Goal: Task Accomplishment & Management: Manage account settings

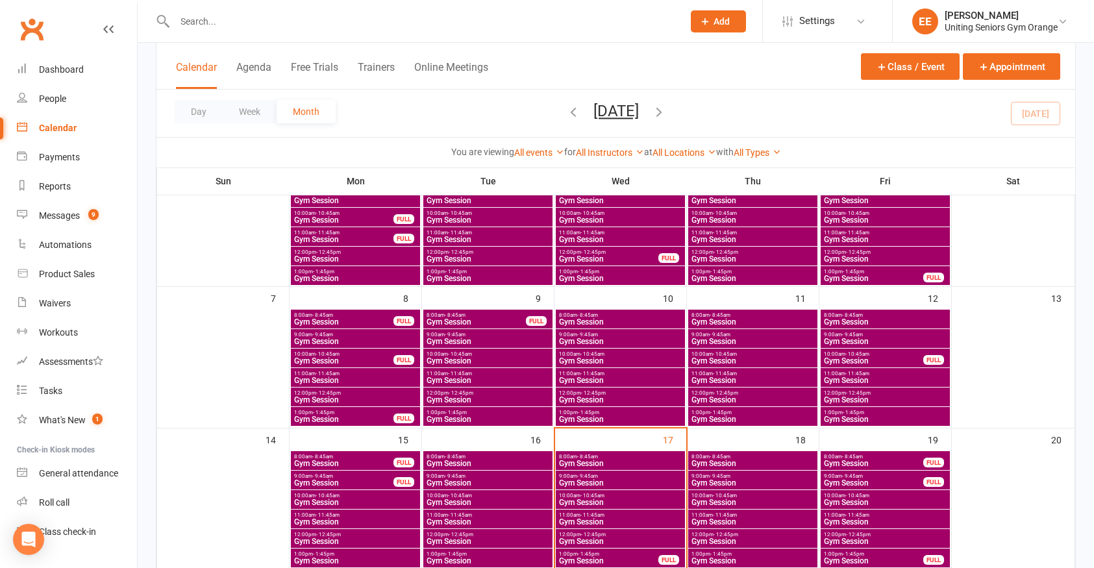
click at [188, 19] on input "text" at bounding box center [422, 21] width 503 height 18
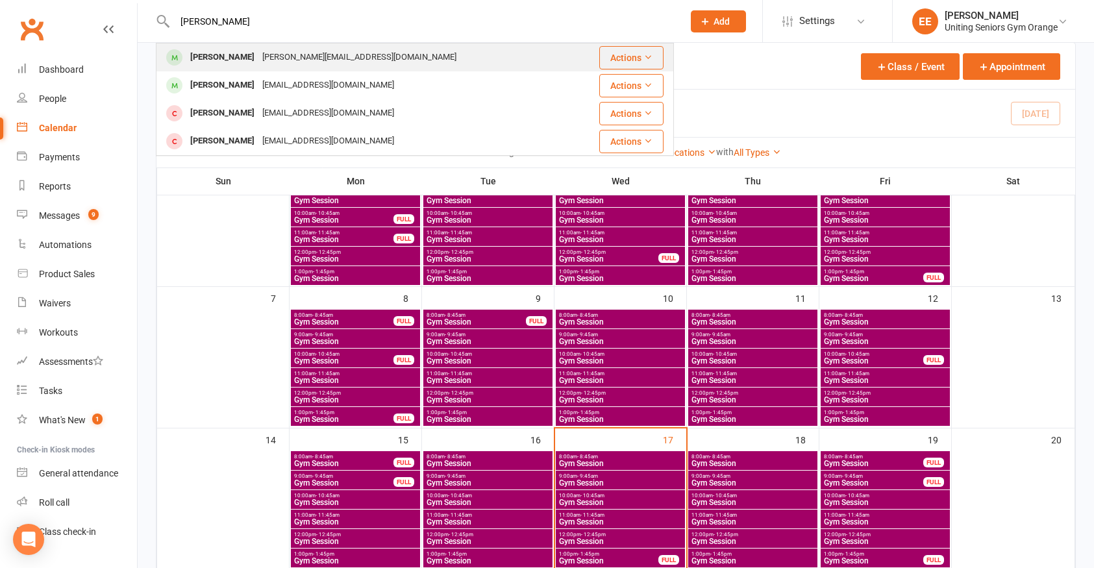
type input "[PERSON_NAME]"
click at [194, 56] on div "[PERSON_NAME]" at bounding box center [222, 57] width 72 height 19
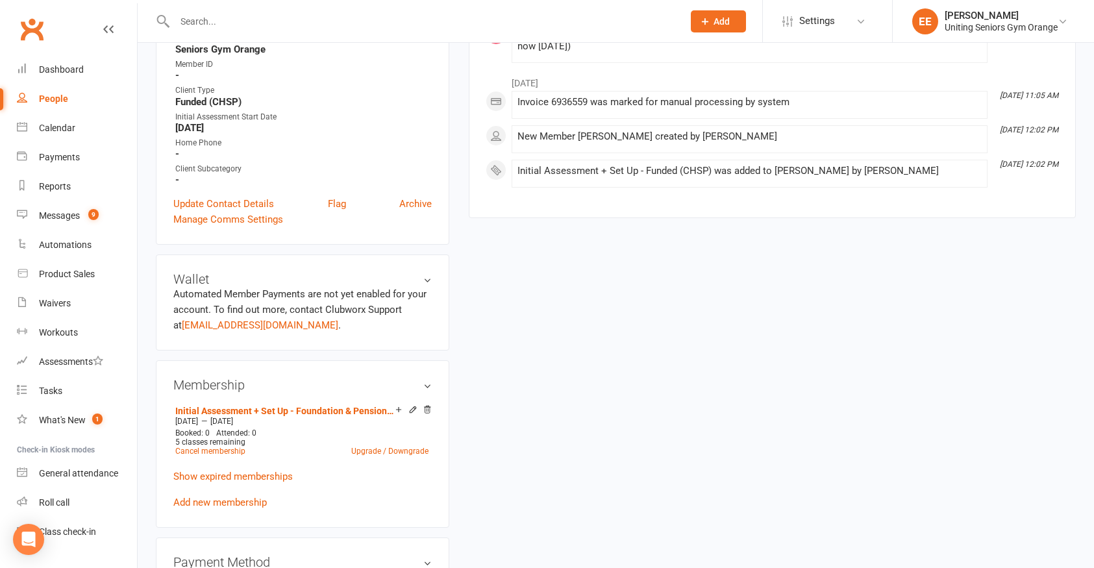
scroll to position [390, 0]
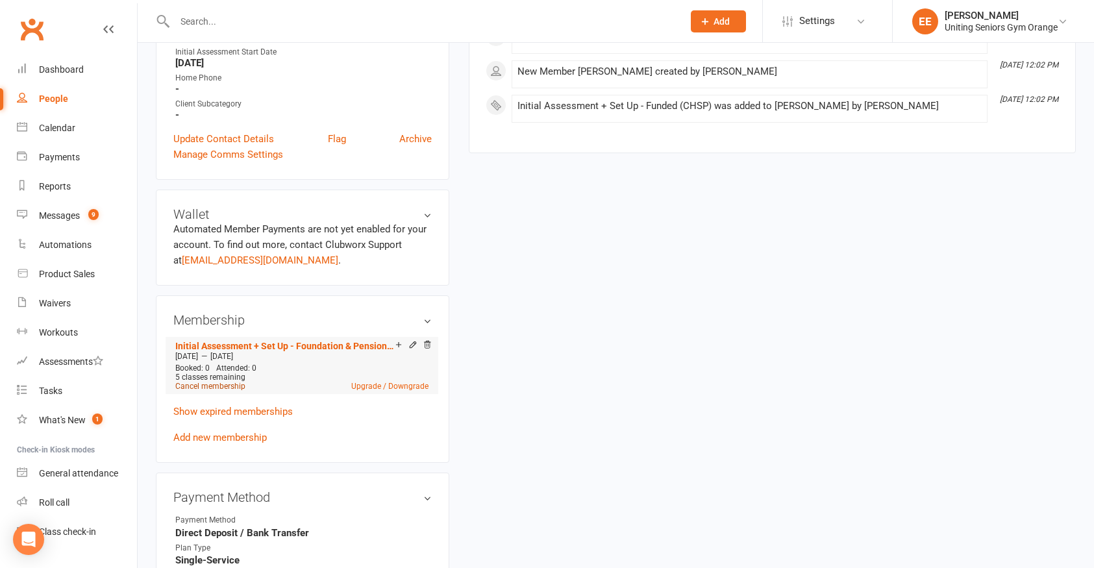
click at [207, 384] on link "Cancel membership" at bounding box center [210, 386] width 70 height 9
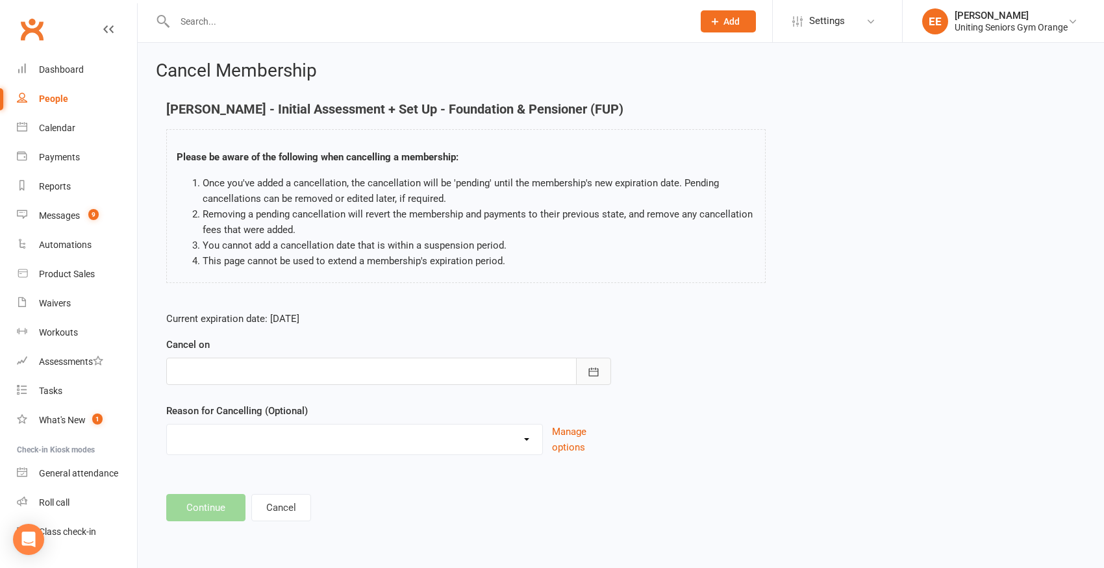
click at [585, 371] on button "button" at bounding box center [593, 371] width 35 height 27
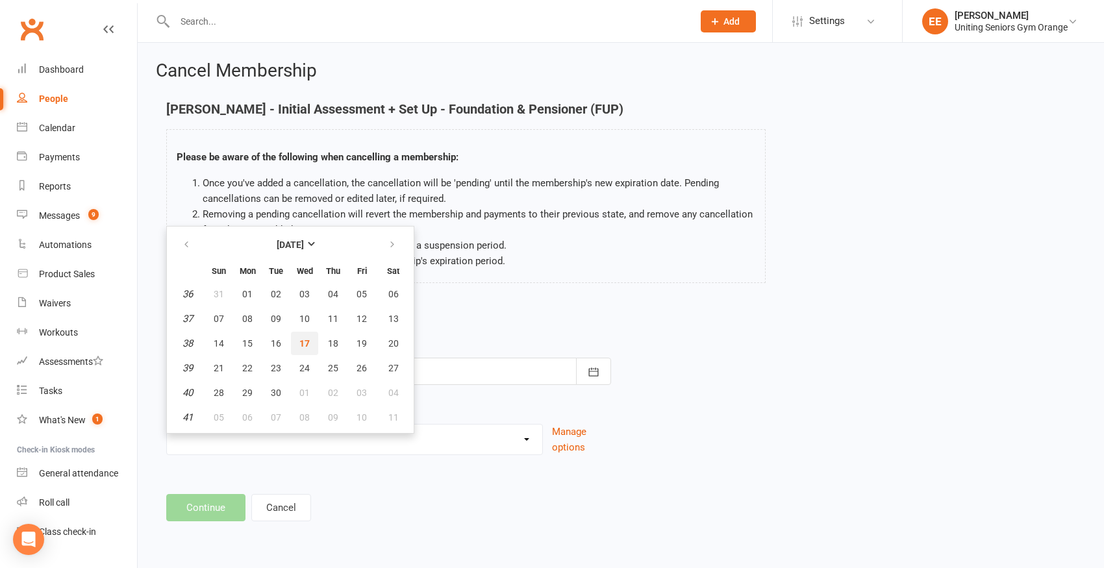
click at [297, 341] on button "17" at bounding box center [304, 343] width 27 height 23
type input "[DATE]"
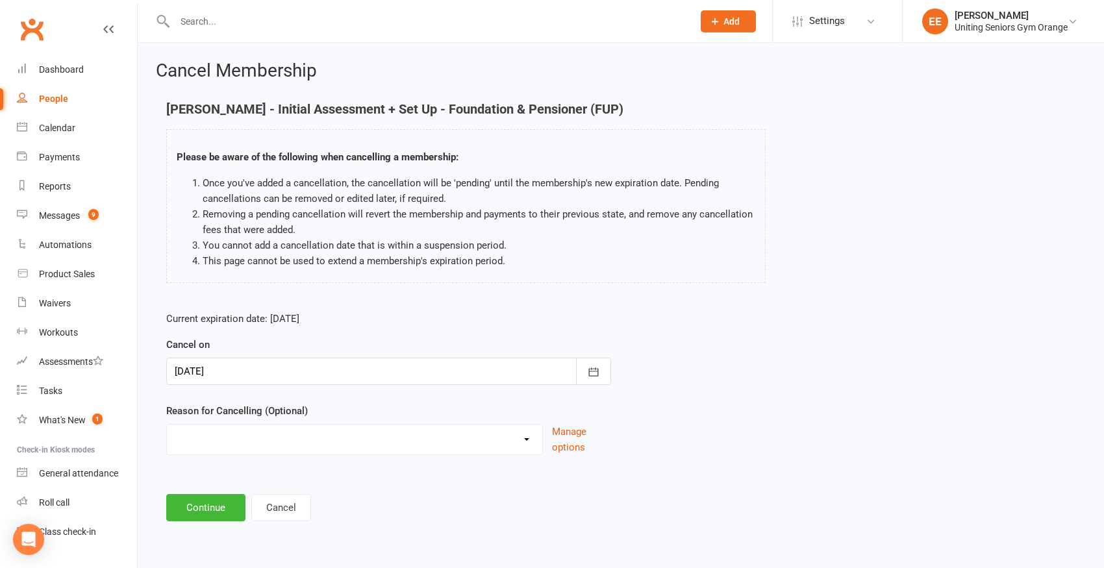
click at [296, 432] on select "EXIT Finished 10VP Finished HASP Health Reasons Holiday Injury Move to 10vp Sur…" at bounding box center [354, 438] width 375 height 26
select select "2"
click at [167, 425] on select "EXIT Finished 10VP Finished HASP Health Reasons Holiday Injury Move to 10vp Sur…" at bounding box center [354, 438] width 375 height 26
click at [217, 501] on button "Continue" at bounding box center [205, 507] width 79 height 27
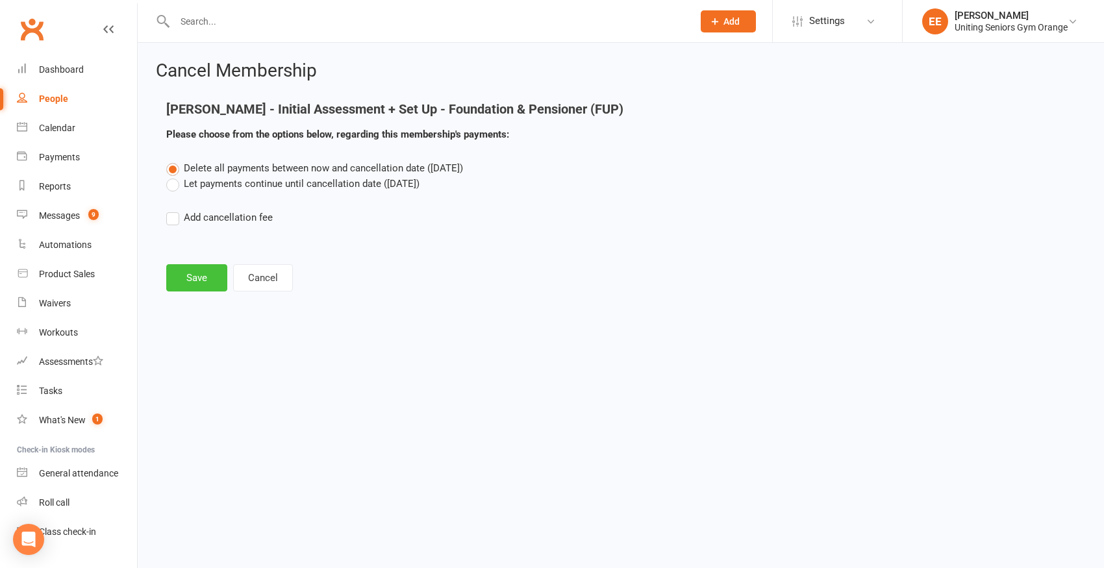
click at [193, 285] on button "Save" at bounding box center [196, 277] width 61 height 27
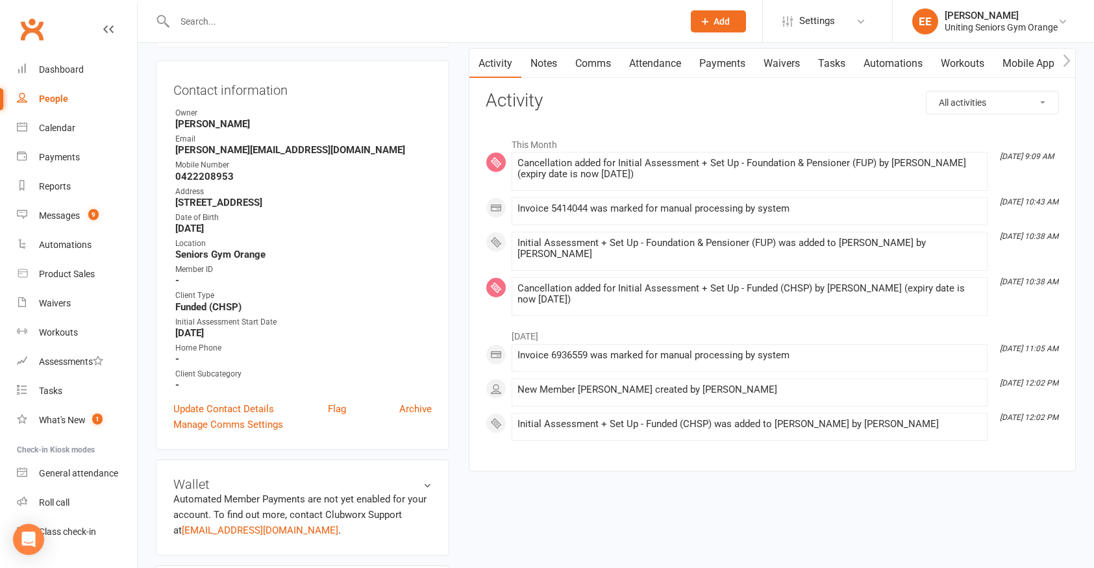
scroll to position [325, 0]
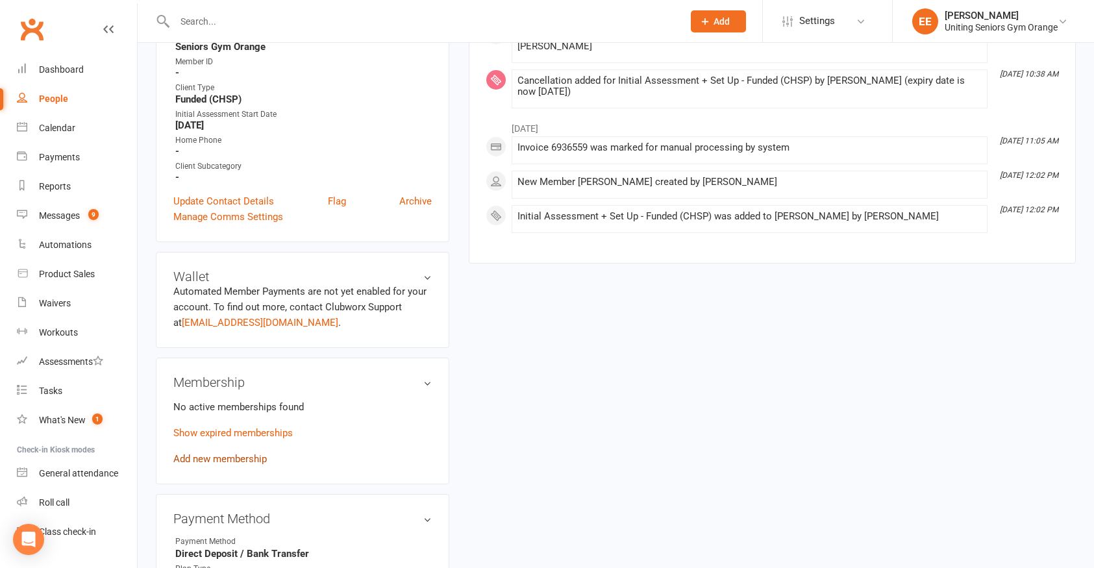
click at [226, 456] on link "Add new membership" at bounding box center [220, 459] width 94 height 12
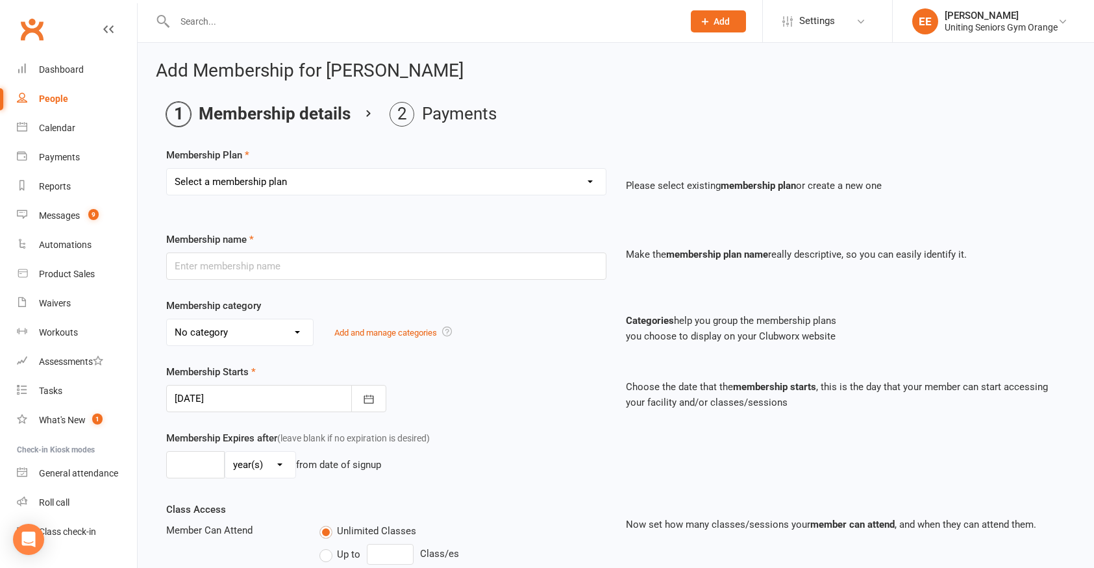
click at [388, 182] on select "Select a membership plan Create new Membership Plan Initial Assessment + Set Up…" at bounding box center [386, 182] width 439 height 26
select select "6"
click at [167, 169] on select "Select a membership plan Create new Membership Plan Initial Assessment + Set Up…" at bounding box center [386, 182] width 439 height 26
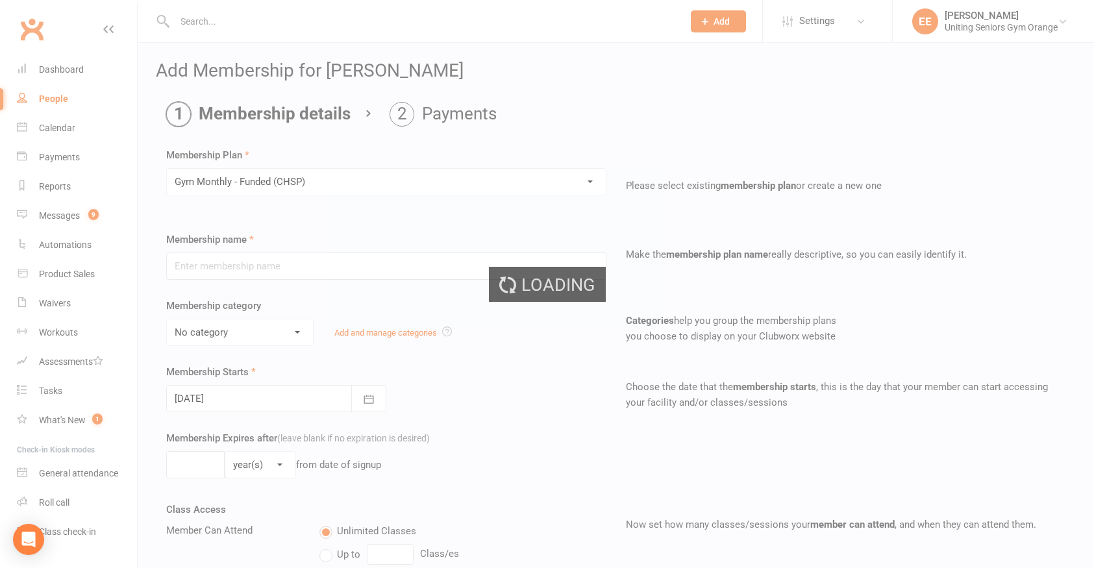
type input "Gym Monthly - Funded (CHSP)"
select select "3"
type input "0"
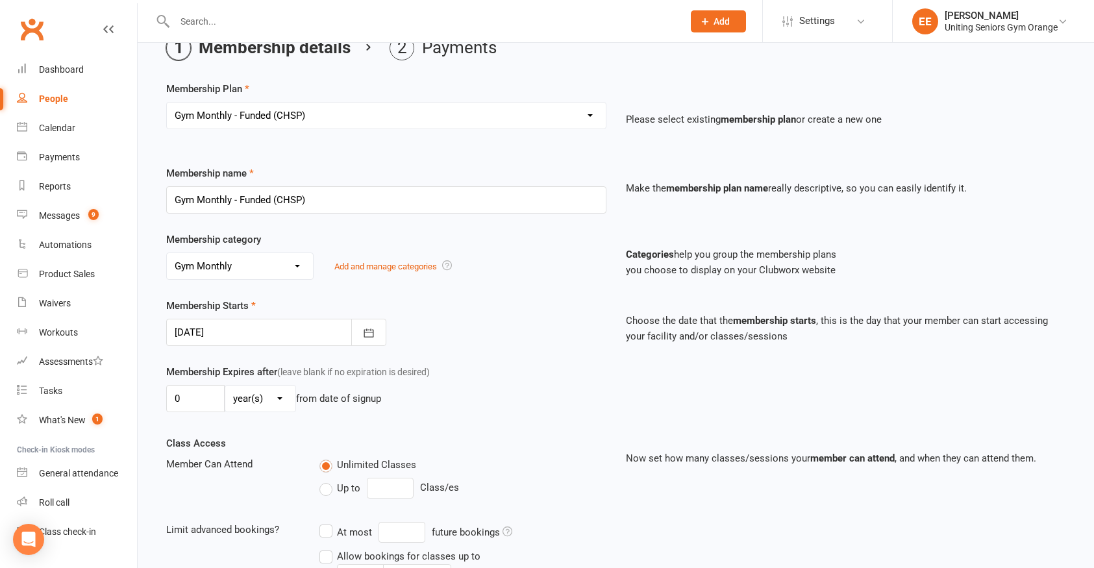
scroll to position [195, 0]
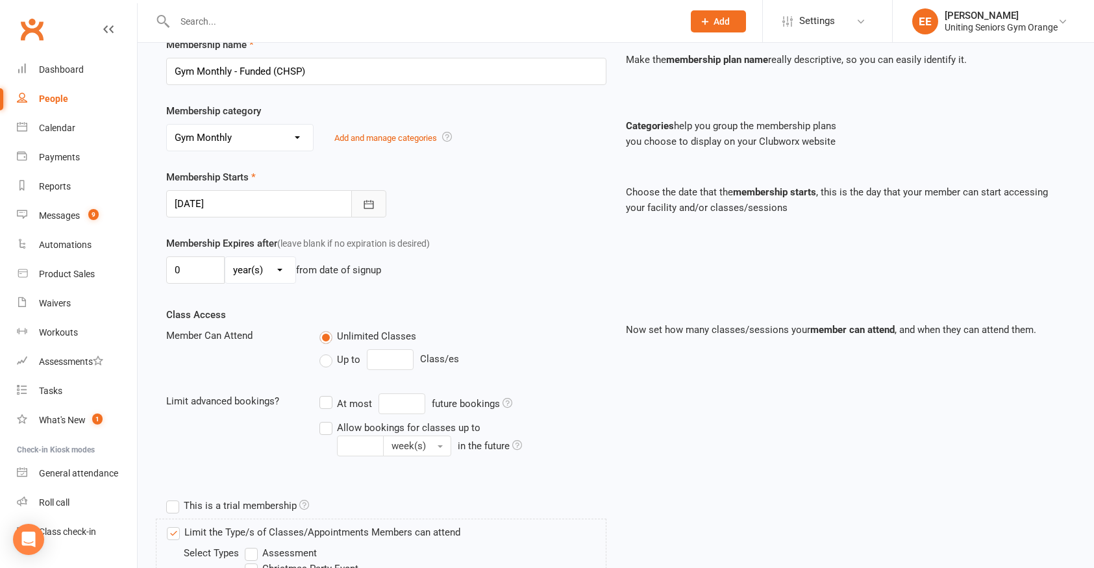
click at [366, 195] on button "button" at bounding box center [368, 203] width 35 height 27
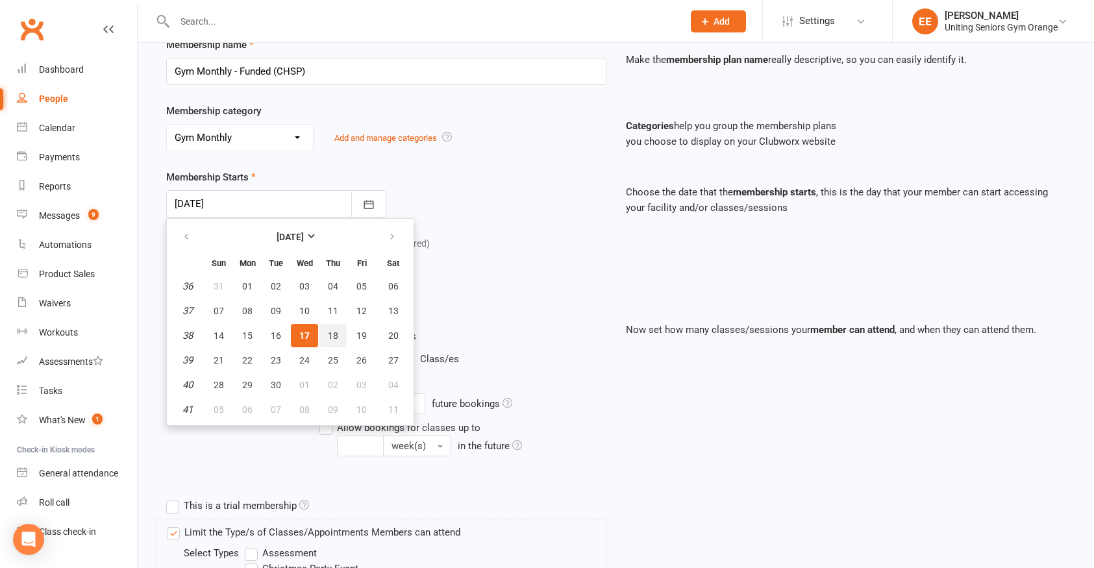
click at [325, 338] on button "18" at bounding box center [332, 335] width 27 height 23
type input "[DATE]"
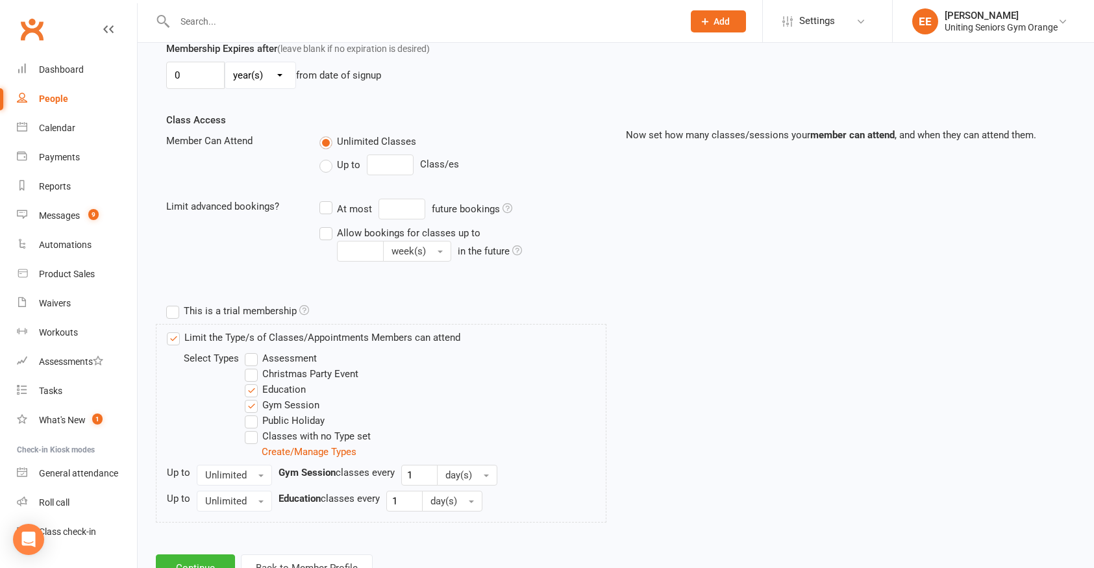
scroll to position [440, 0]
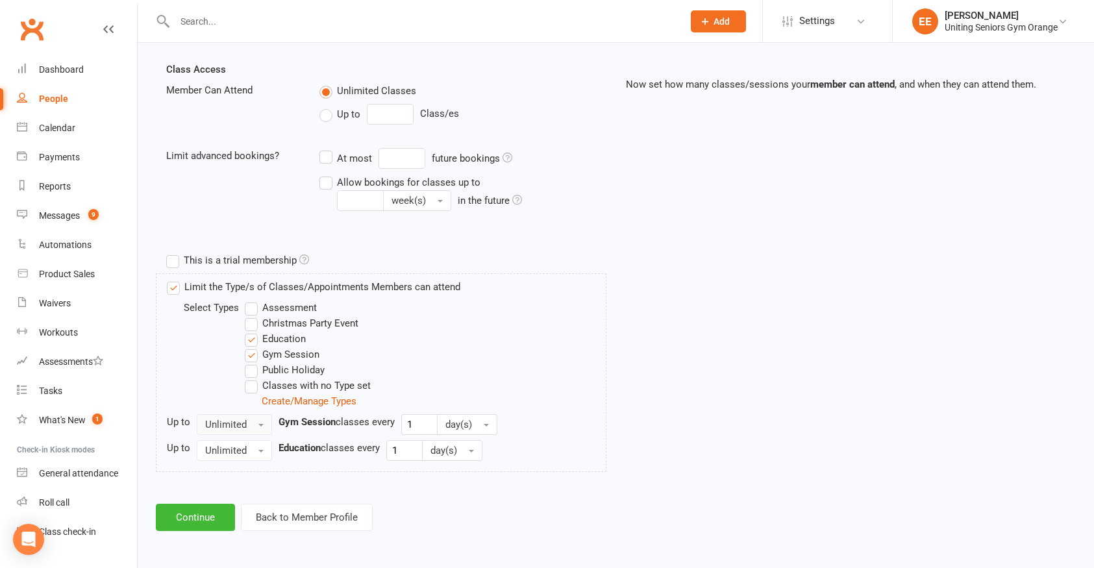
click at [214, 423] on span "Unlimited" at bounding box center [226, 425] width 42 height 12
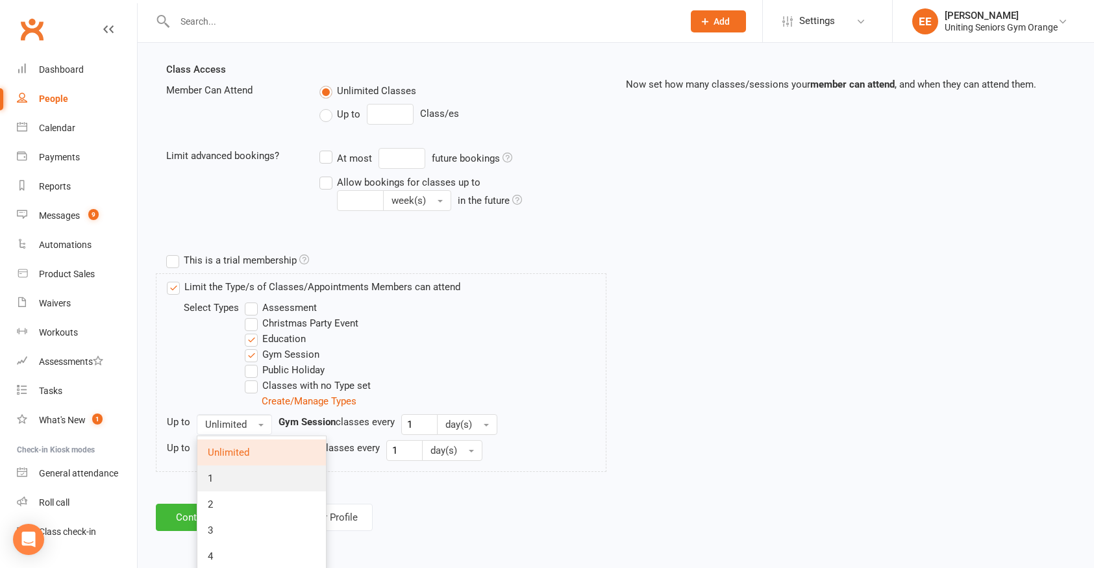
click at [215, 479] on link "1" at bounding box center [261, 479] width 129 height 26
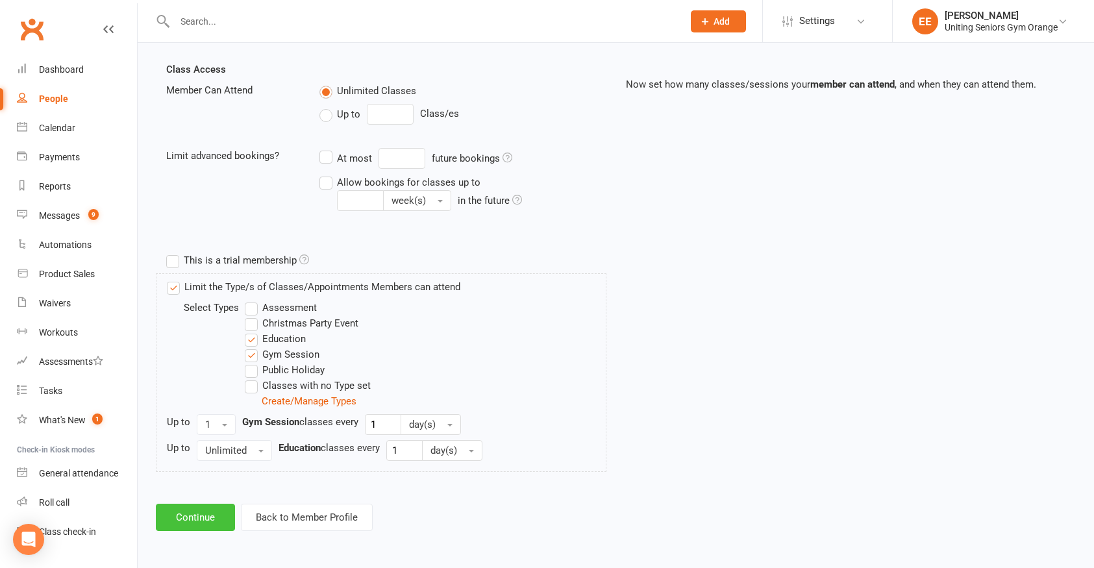
click at [214, 518] on button "Continue" at bounding box center [195, 517] width 79 height 27
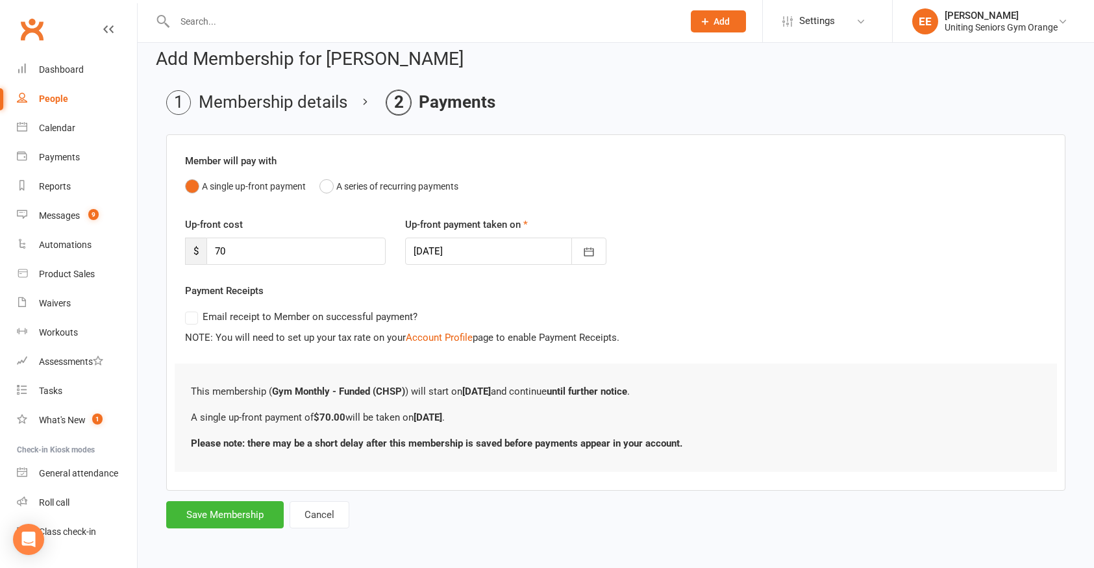
scroll to position [0, 0]
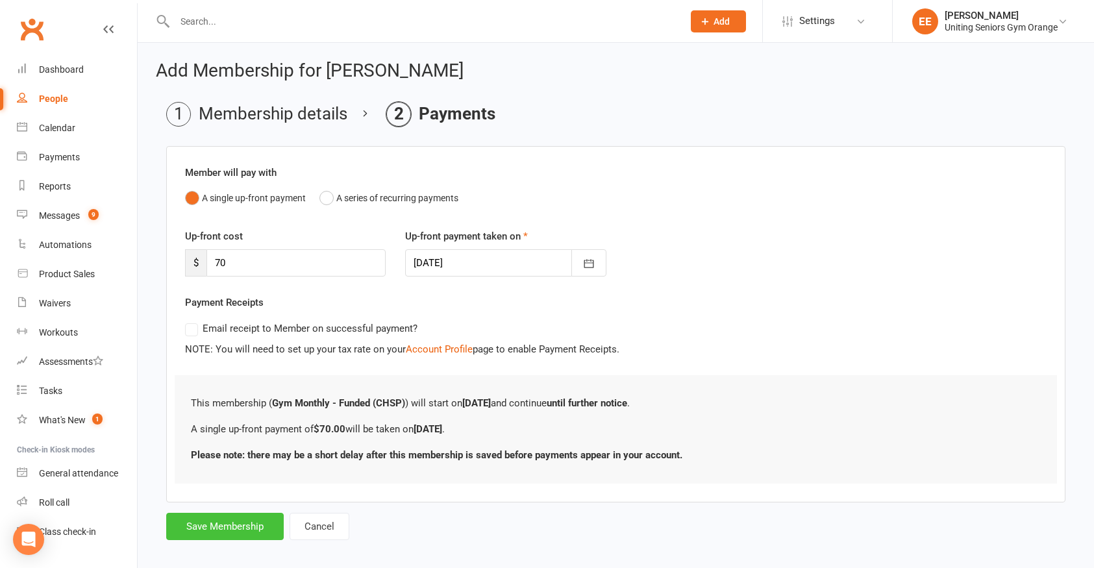
click at [228, 523] on button "Save Membership" at bounding box center [225, 526] width 118 height 27
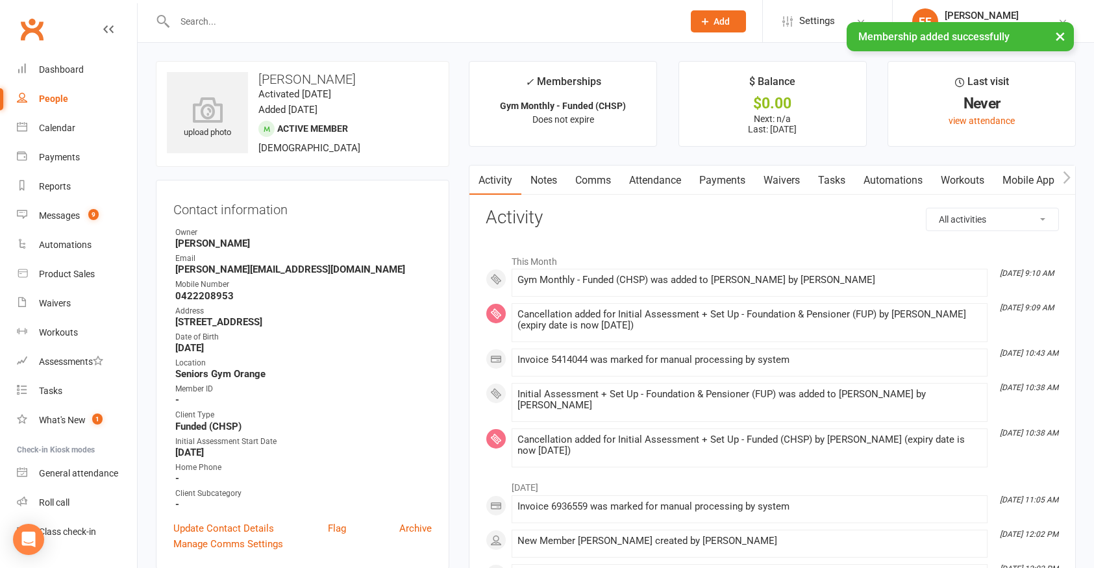
click at [1025, 182] on link "Mobile App" at bounding box center [1028, 181] width 70 height 30
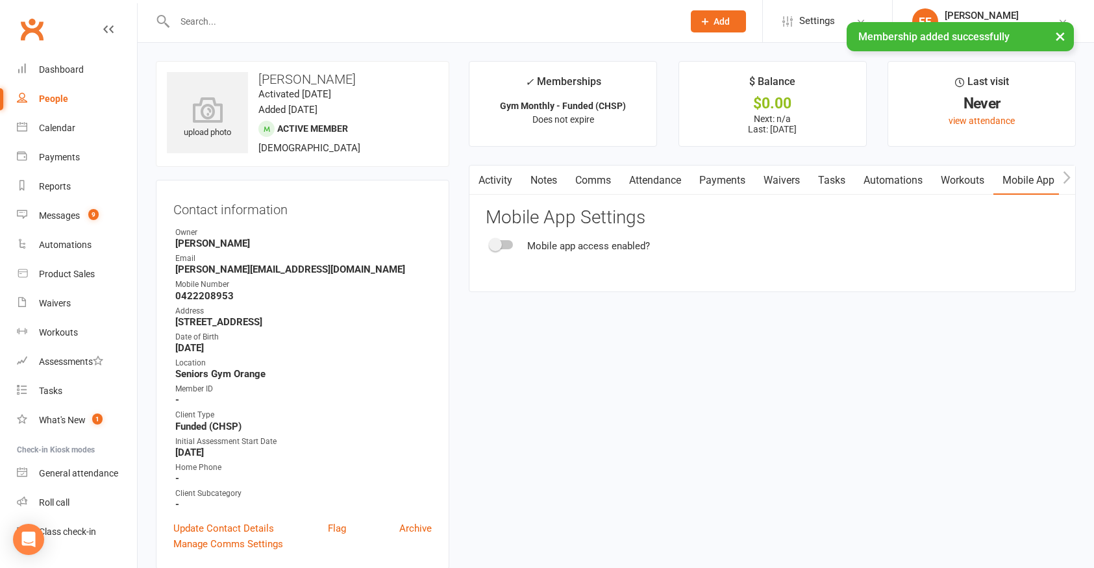
click at [504, 237] on react-component "Mobile App Settings Mobile app access enabled?" at bounding box center [772, 231] width 573 height 46
click at [504, 248] on div at bounding box center [502, 244] width 22 height 9
click at [491, 243] on input "checkbox" at bounding box center [491, 243] width 0 height 0
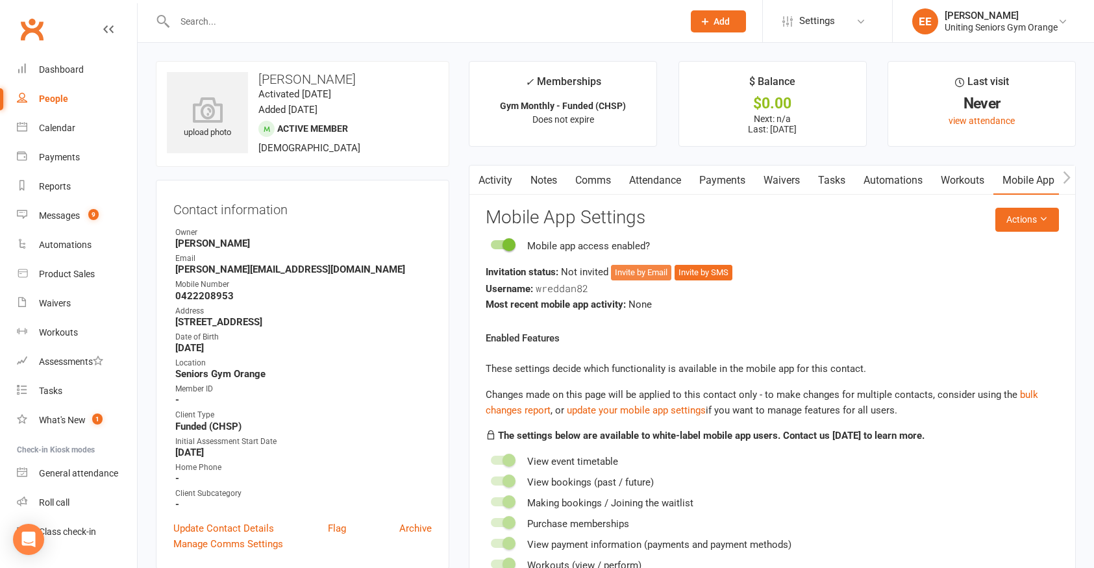
click at [625, 273] on button "Invite by Email" at bounding box center [641, 273] width 60 height 16
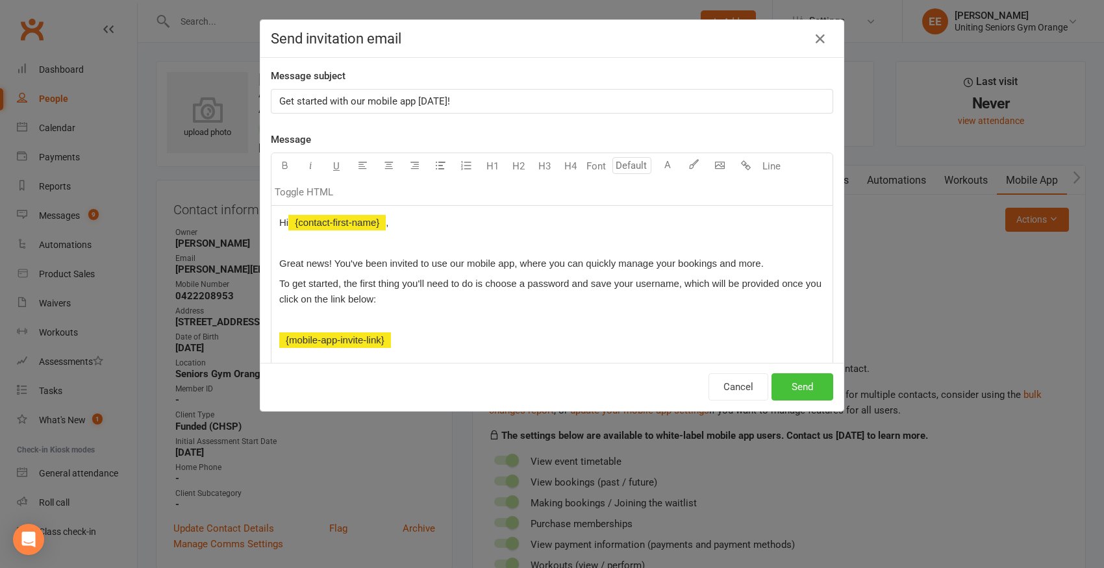
click at [815, 385] on button "Send" at bounding box center [802, 386] width 62 height 27
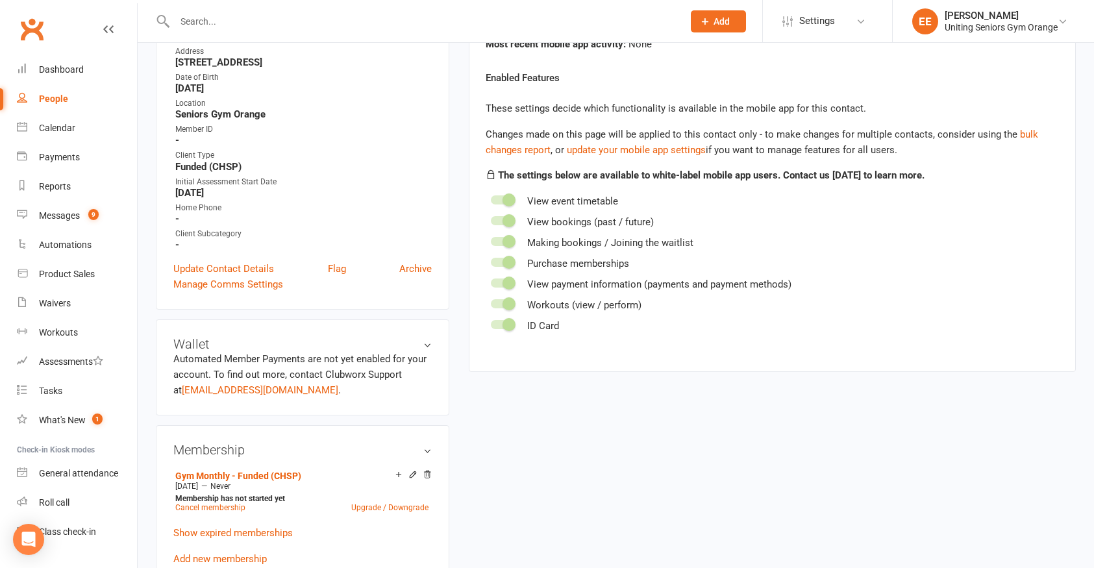
scroll to position [390, 0]
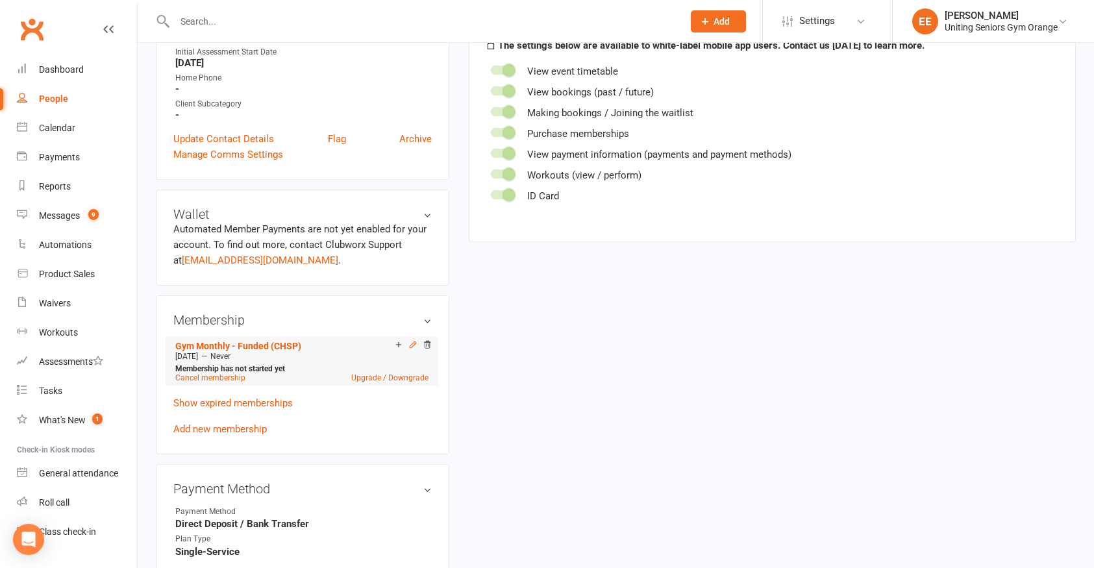
click at [414, 340] on icon at bounding box center [412, 344] width 9 height 9
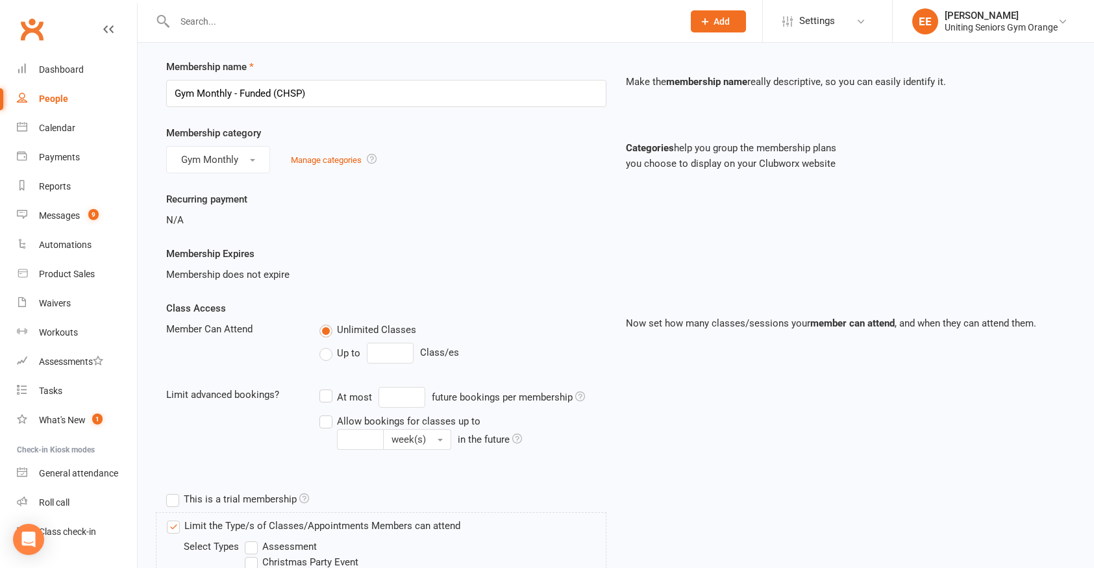
scroll to position [65, 0]
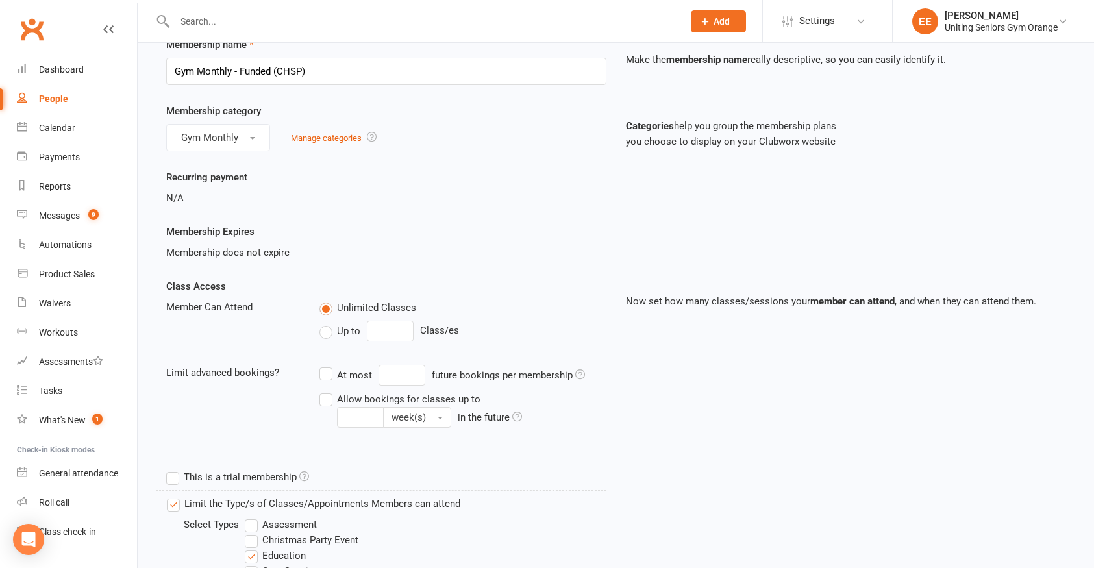
click at [331, 395] on label "Allow bookings for classes up to week(s) in the future" at bounding box center [462, 409] width 287 height 37
click at [328, 391] on input "Allow bookings for classes up to week(s) in the future" at bounding box center [323, 391] width 8 height 0
click at [384, 407] on input "Allow bookings for classes up to week(s) in the future" at bounding box center [360, 417] width 47 height 21
type input "4"
click at [460, 427] on label "Allow bookings for classes up to 4 week(s) in the future" at bounding box center [462, 409] width 287 height 37
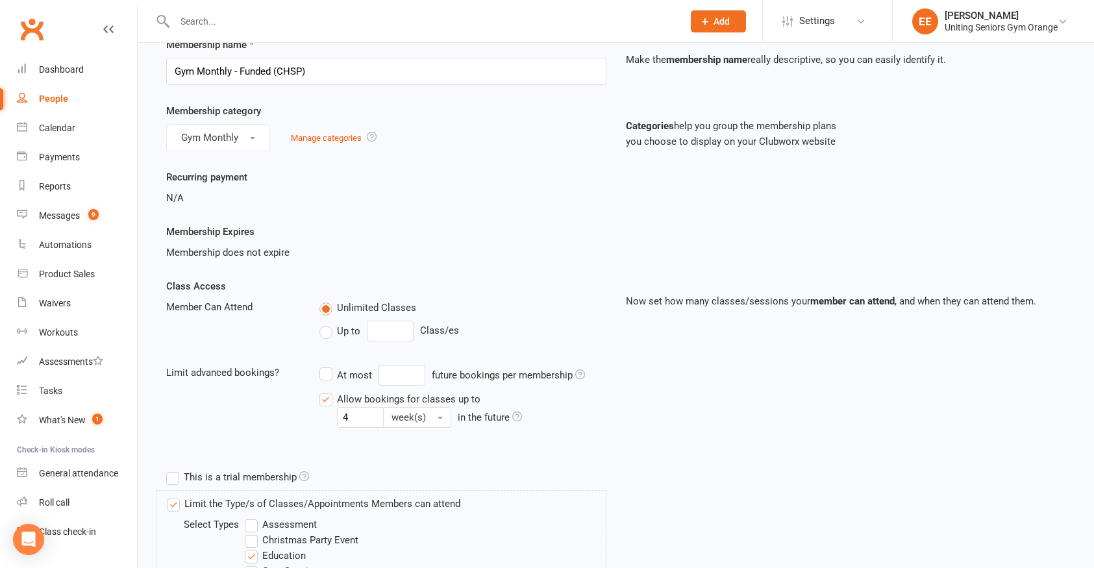
click at [328, 391] on input "Allow bookings for classes up to 4 week(s) in the future" at bounding box center [323, 391] width 8 height 0
click at [324, 405] on label "Allow bookings for classes up to 4 week(s) in the future" at bounding box center [462, 409] width 287 height 37
click at [324, 391] on input "Allow bookings for classes up to 4 week(s) in the future" at bounding box center [323, 391] width 8 height 0
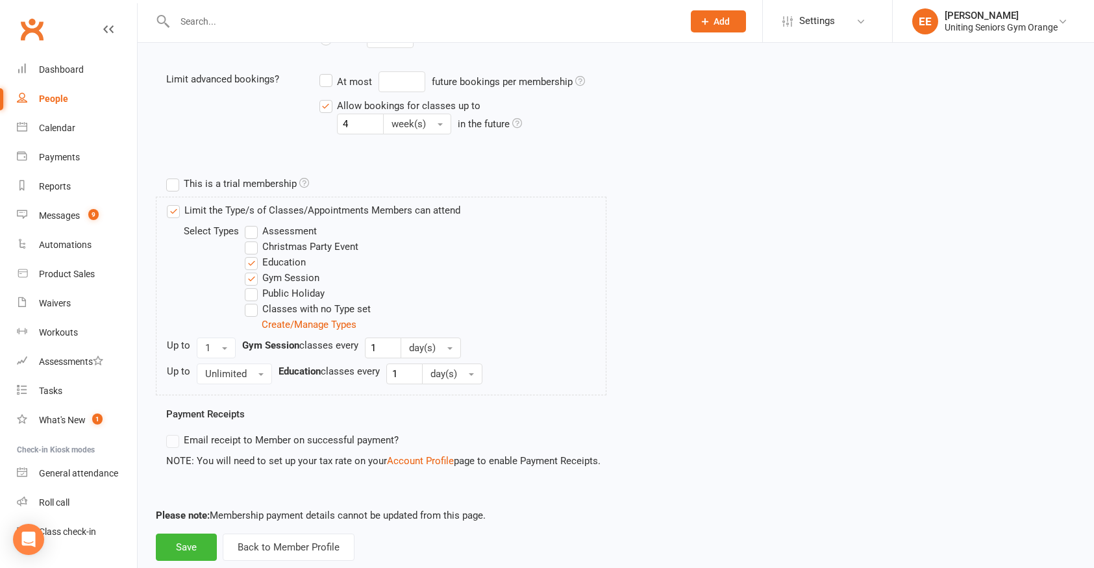
scroll to position [388, 0]
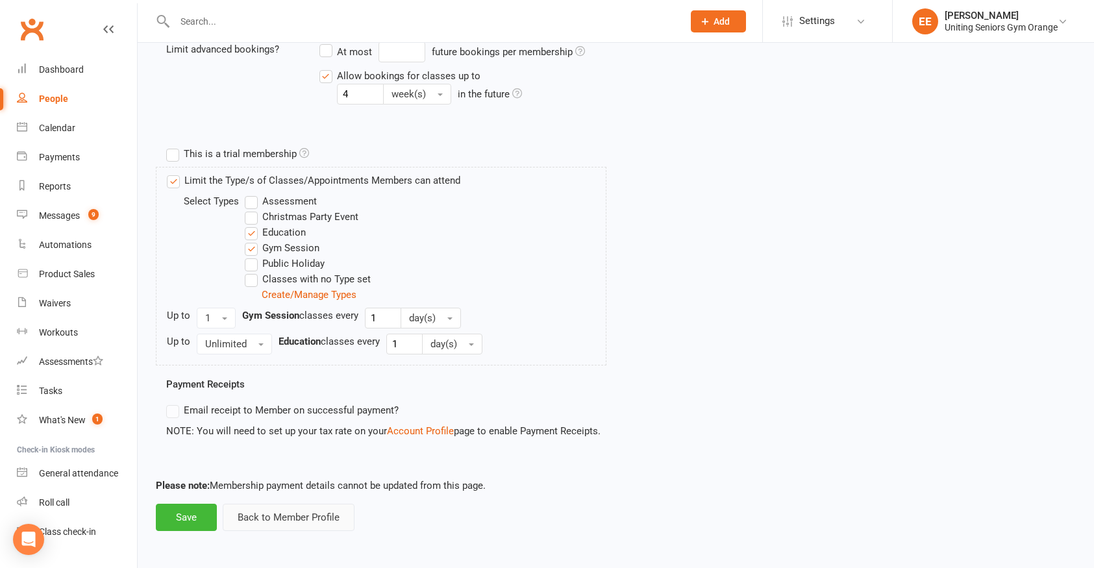
click at [255, 519] on button "Back to Member Profile" at bounding box center [289, 517] width 132 height 27
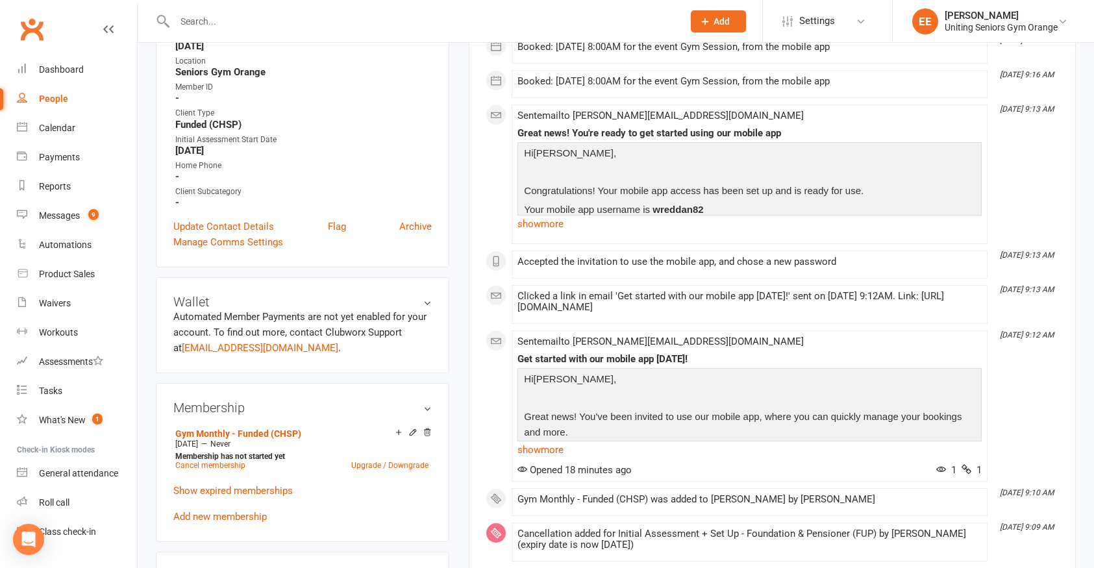
scroll to position [325, 0]
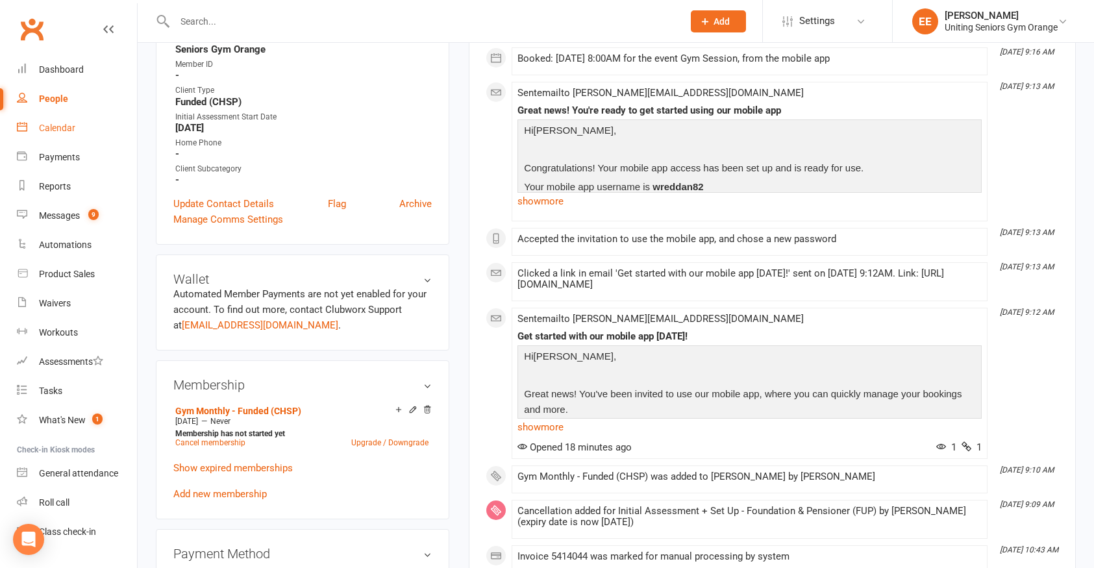
click at [48, 129] on div "Calendar" at bounding box center [57, 128] width 36 height 10
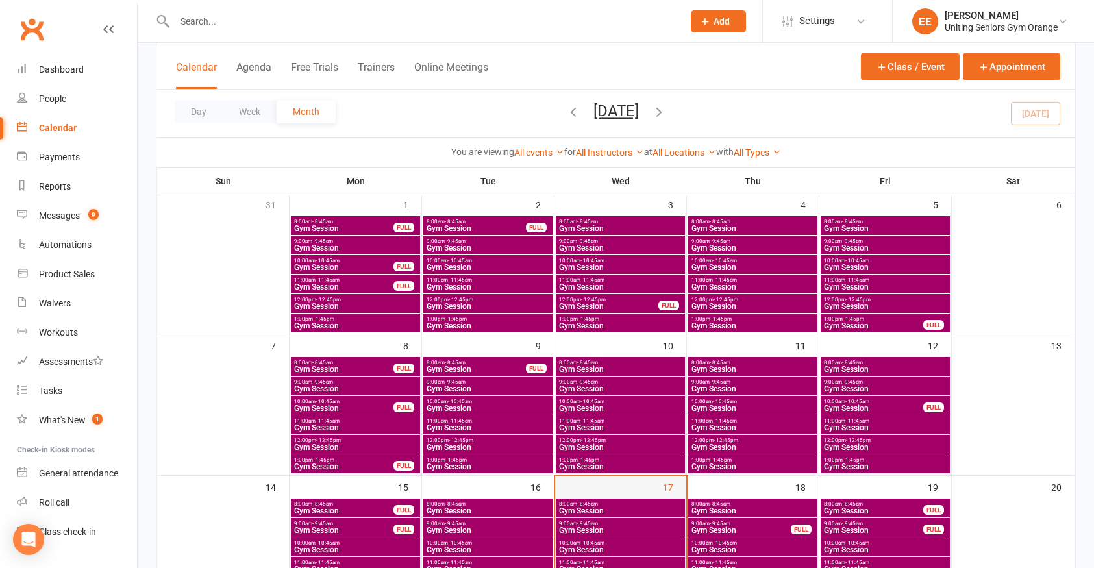
scroll to position [130, 0]
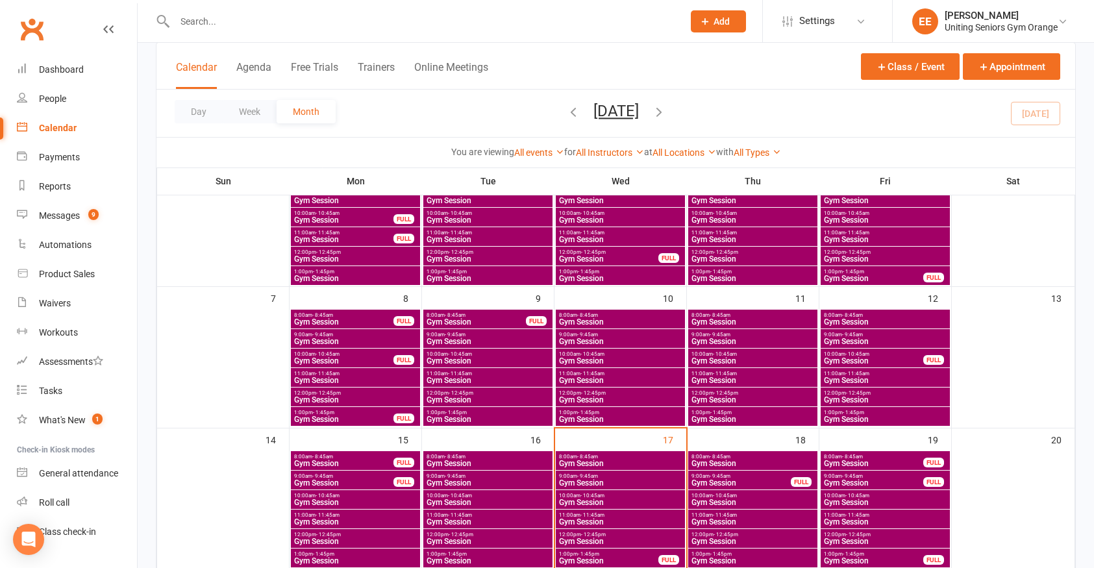
click at [619, 499] on span "Gym Session" at bounding box center [620, 503] width 124 height 8
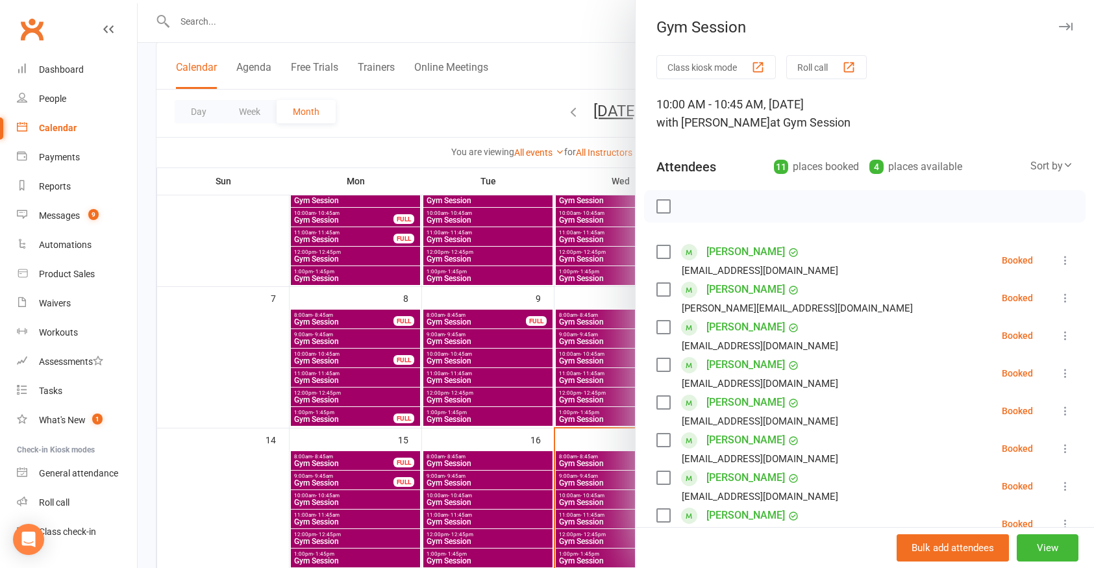
click at [1059, 295] on icon at bounding box center [1065, 298] width 13 height 13
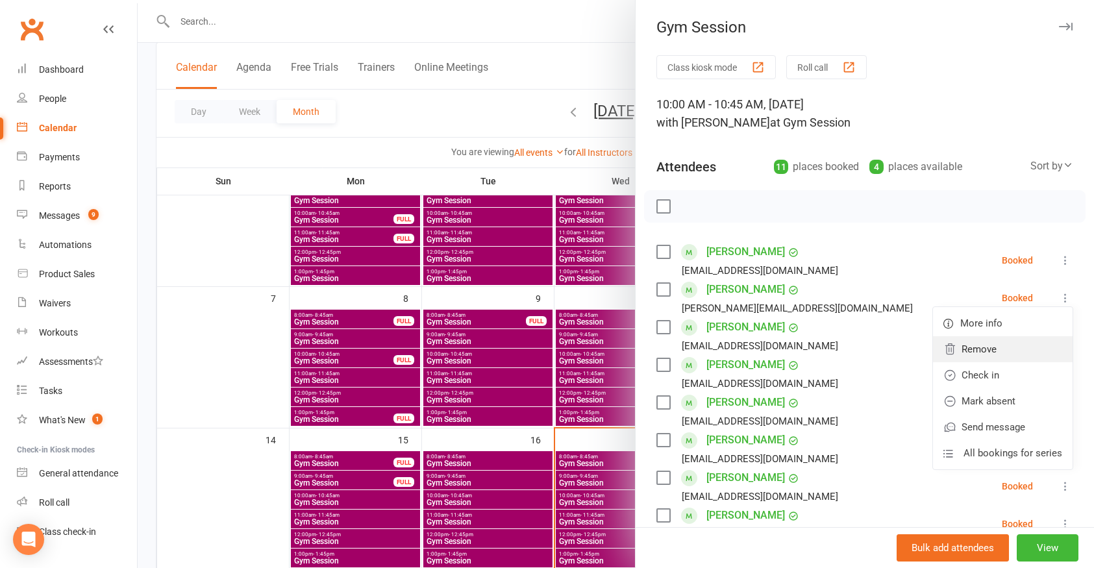
click at [938, 342] on link "Remove" at bounding box center [1003, 349] width 140 height 26
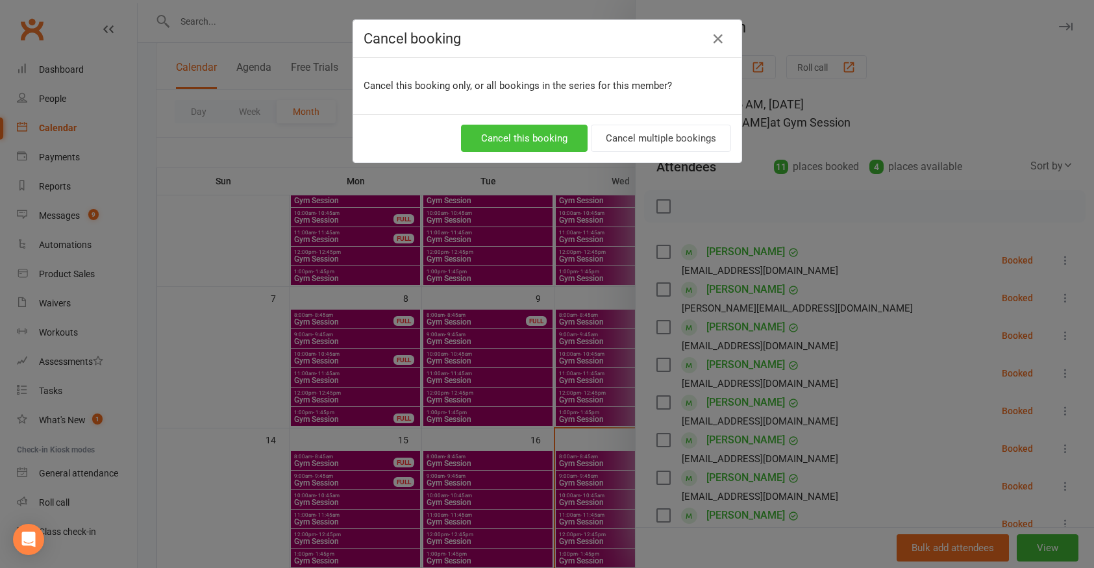
click at [531, 136] on button "Cancel this booking" at bounding box center [524, 138] width 127 height 27
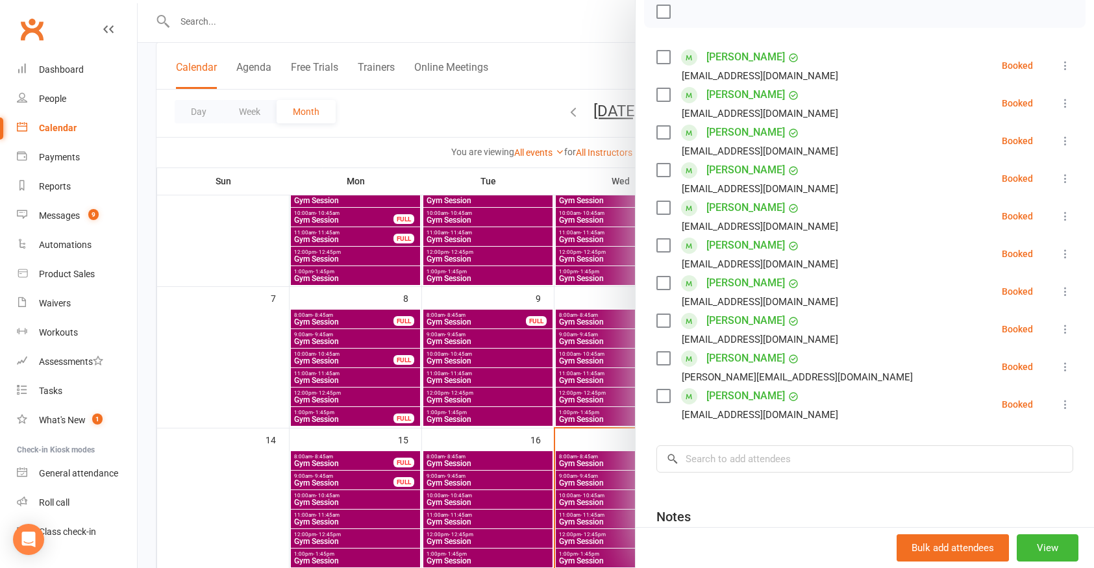
scroll to position [65, 0]
